Goal: Information Seeking & Learning: Check status

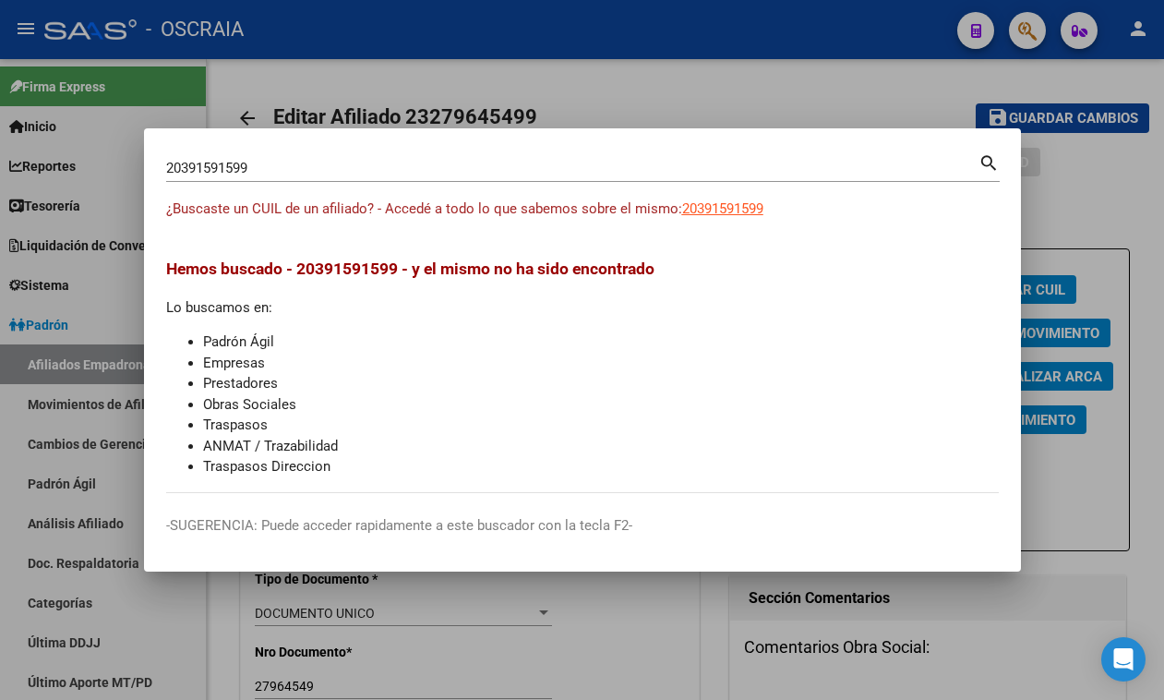
click at [409, 172] on input "20391591599" at bounding box center [572, 168] width 812 height 17
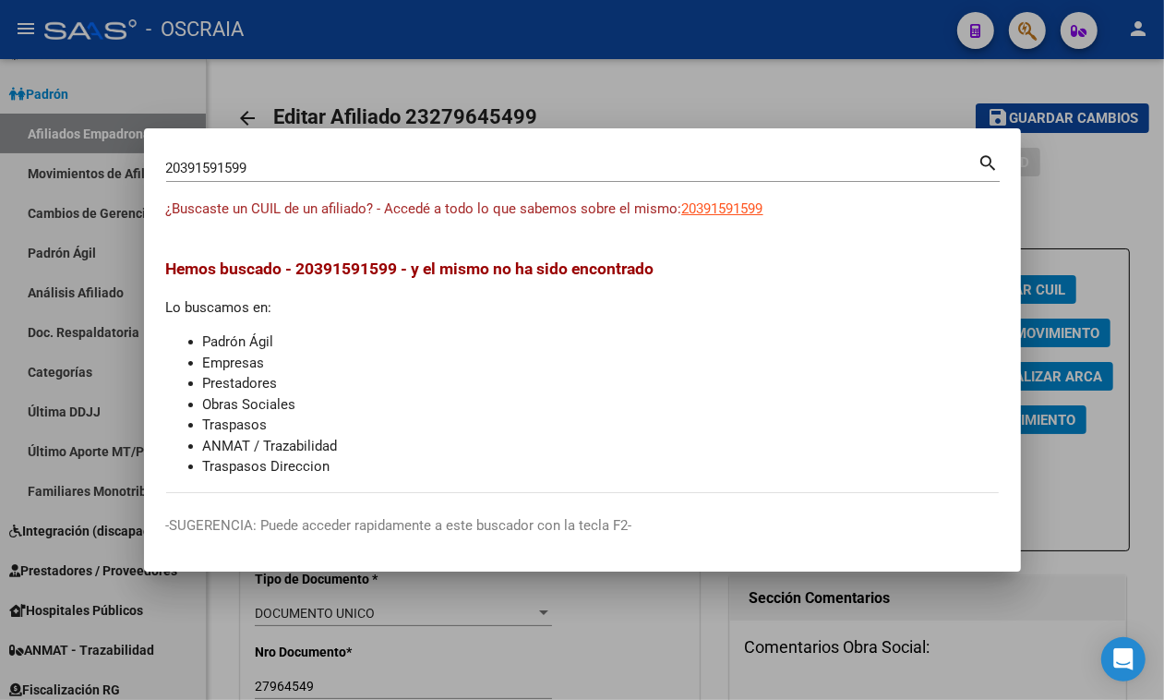
click at [399, 166] on input "20391591599" at bounding box center [572, 168] width 812 height 17
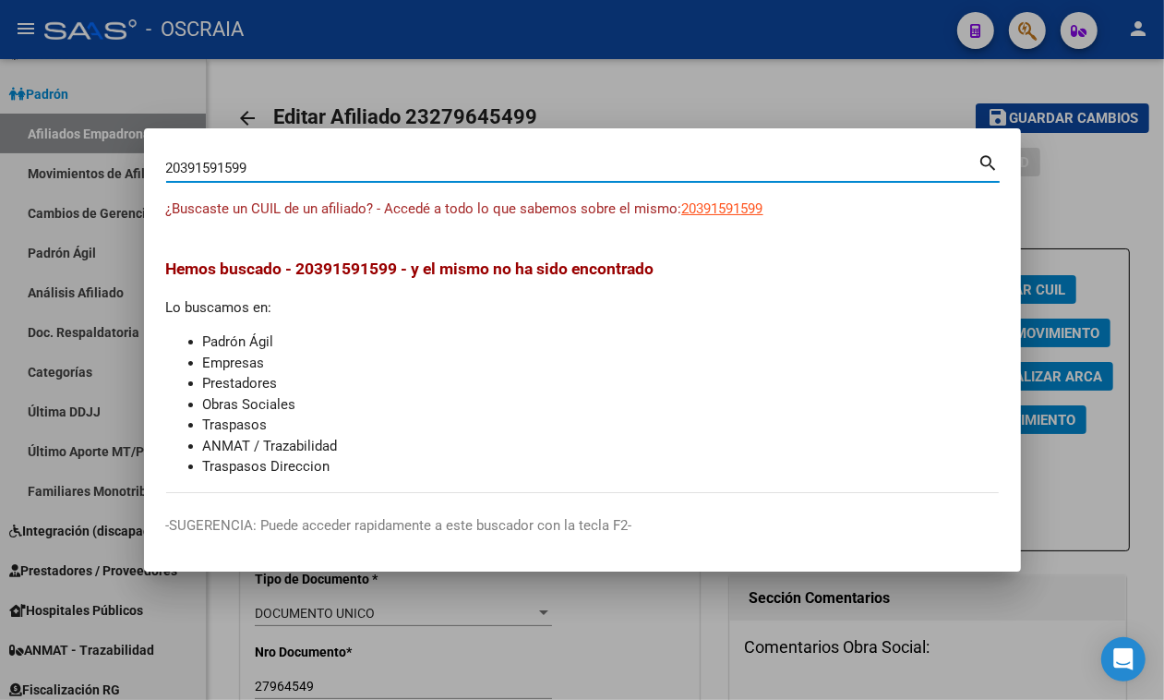
drag, startPoint x: 399, startPoint y: 166, endPoint x: 0, endPoint y: 163, distance: 398.8
click at [0, 163] on div "20391591599 Buscar (apellido, dni, cuil, nro traspaso, cuit, obra social) searc…" at bounding box center [582, 350] width 1164 height 700
paste input "58655182"
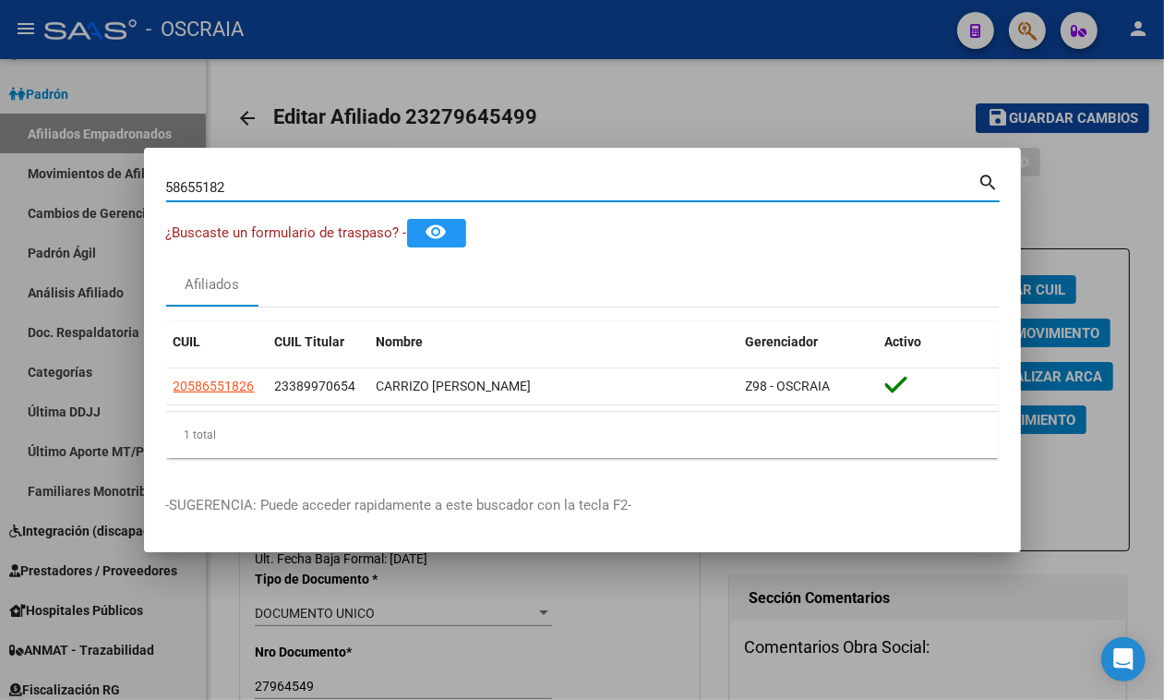
click at [349, 183] on input "58655182" at bounding box center [572, 187] width 812 height 17
paste input "3292024."
click at [452, 183] on input "53292024" at bounding box center [572, 187] width 812 height 17
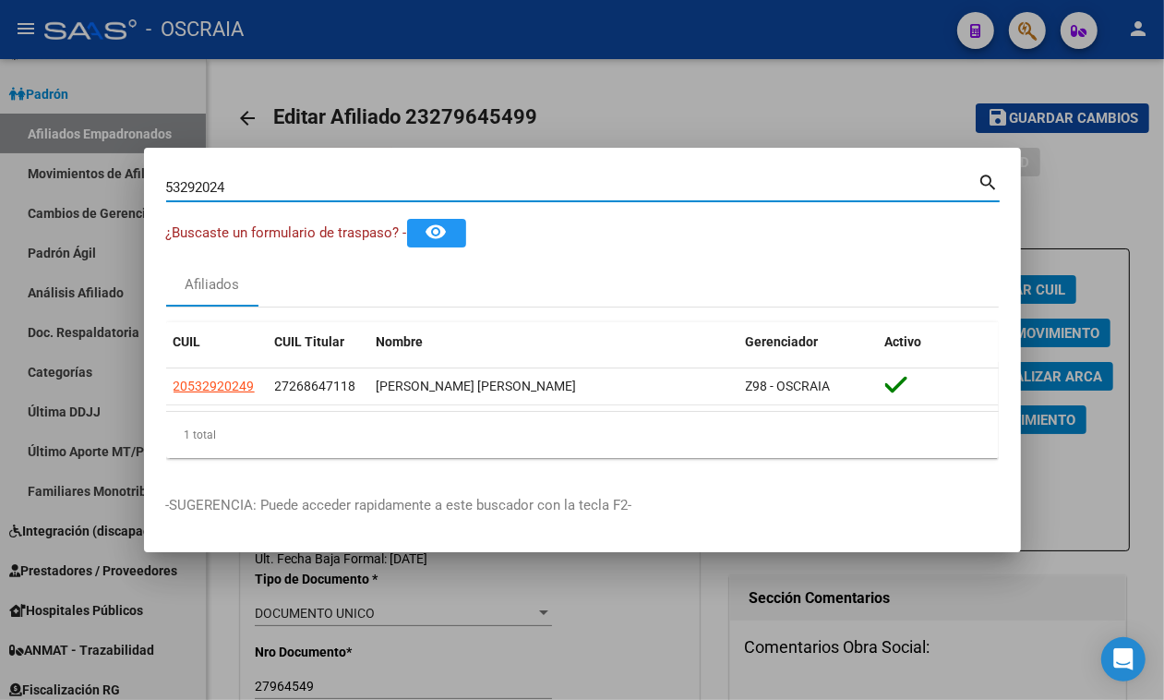
drag, startPoint x: 385, startPoint y: 183, endPoint x: 97, endPoint y: 176, distance: 288.1
click at [97, 176] on div "53292024 Buscar (apellido, dni, cuil, nro traspaso, cuit, obra social) search ¿…" at bounding box center [582, 350] width 1164 height 700
paste input "48.476.469"
click at [210, 190] on input "48.476.469" at bounding box center [572, 187] width 812 height 17
type input "48476469"
